Goal: Navigation & Orientation: Understand site structure

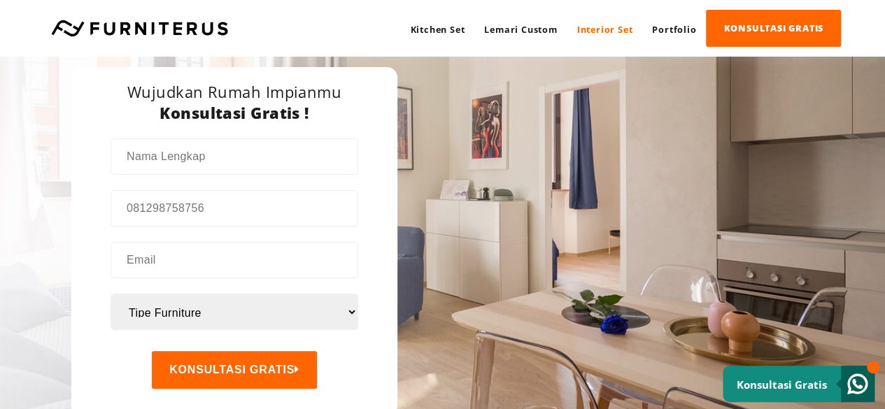
click at [603, 30] on link "Interior Set" at bounding box center [606, 29] width 76 height 38
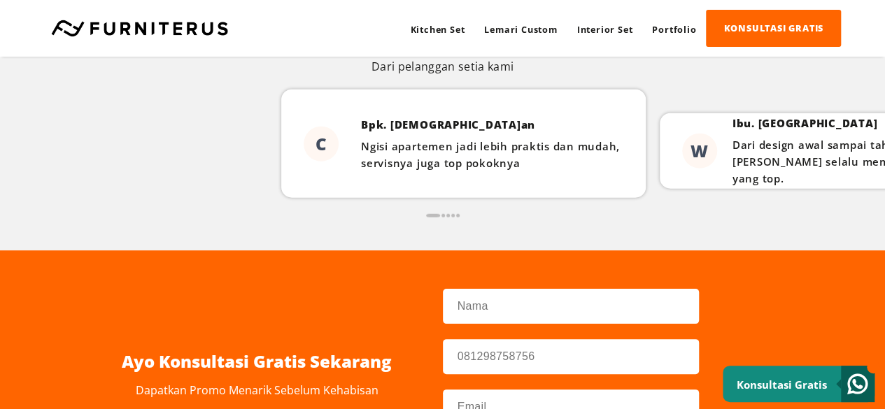
scroll to position [1820, 0]
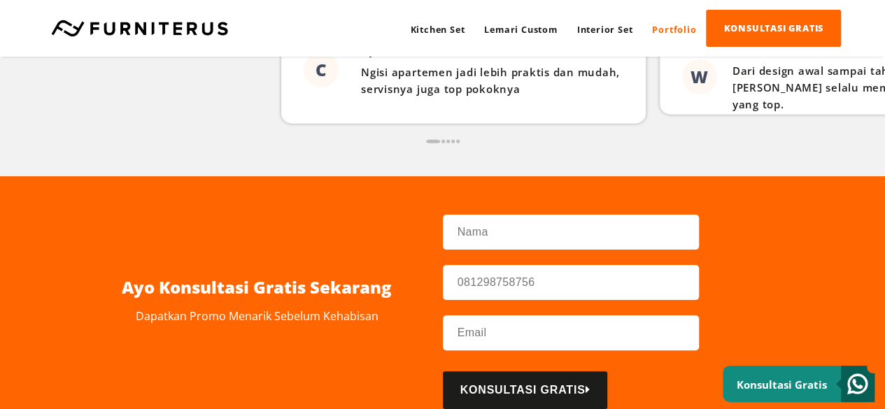
click at [662, 27] on link "Portfolio" at bounding box center [674, 29] width 64 height 38
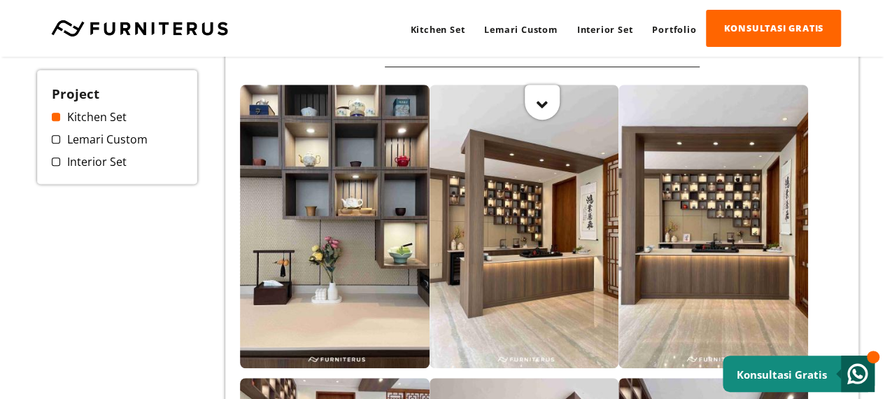
scroll to position [350, 0]
